Goal: Information Seeking & Learning: Learn about a topic

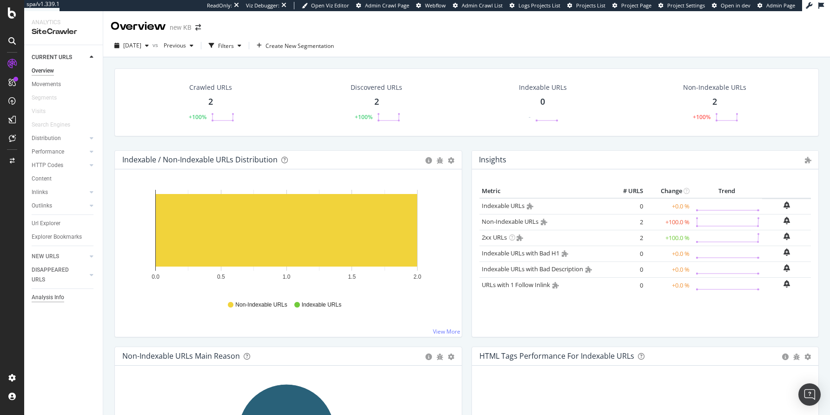
click at [45, 297] on div "Analysis Info" at bounding box center [48, 297] width 33 height 10
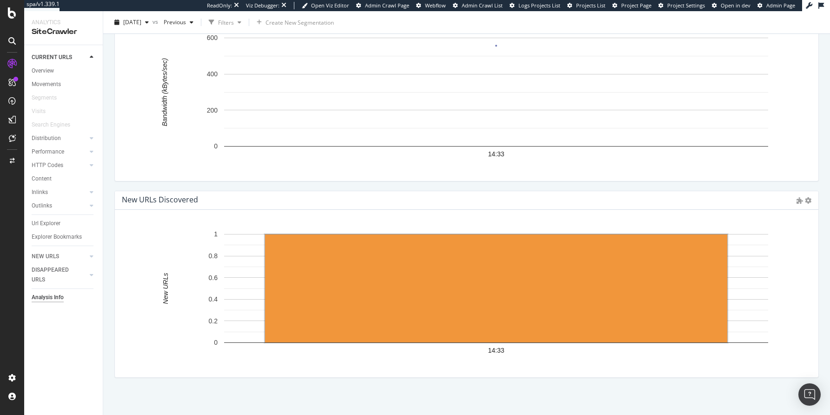
scroll to position [1274, 0]
click at [53, 224] on div "Url Explorer" at bounding box center [46, 224] width 29 height 10
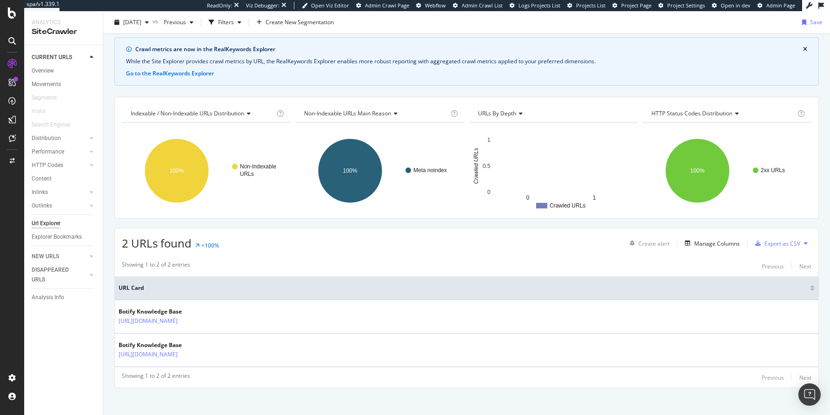
scroll to position [35, 0]
